Goal: Register for event/course

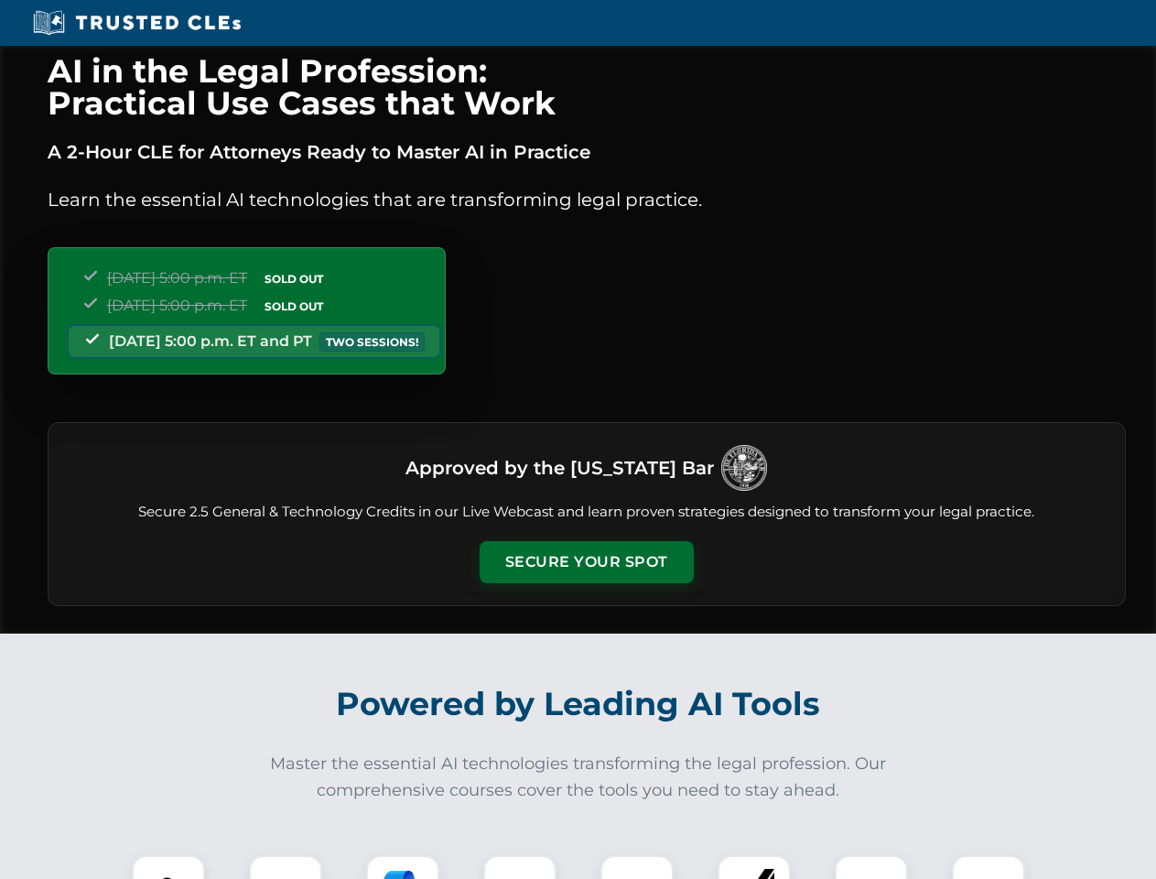
click at [586, 562] on button "Secure Your Spot" at bounding box center [587, 562] width 214 height 42
click at [168, 867] on img at bounding box center [168, 891] width 53 height 53
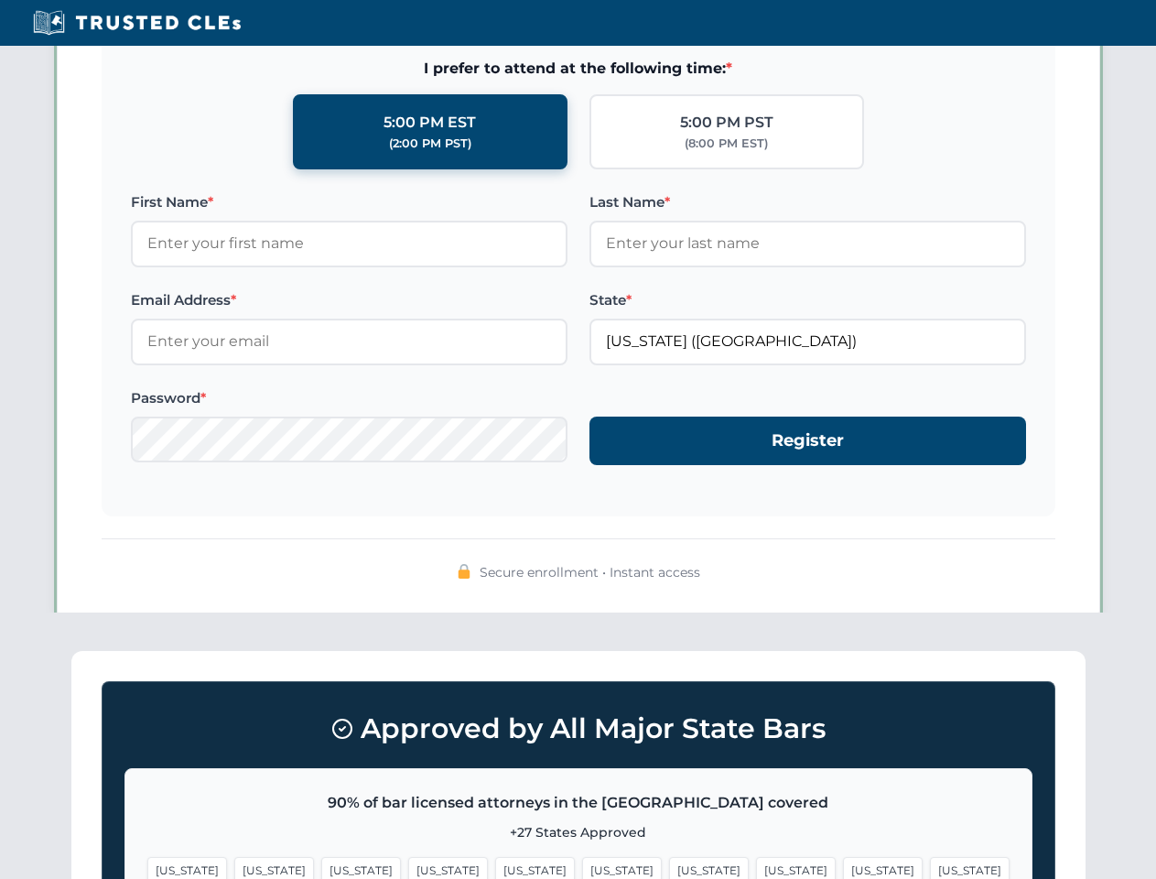
click at [669, 867] on span "[US_STATE]" at bounding box center [709, 870] width 80 height 27
click at [843, 867] on span "[US_STATE]" at bounding box center [883, 870] width 80 height 27
